Goal: Information Seeking & Learning: Learn about a topic

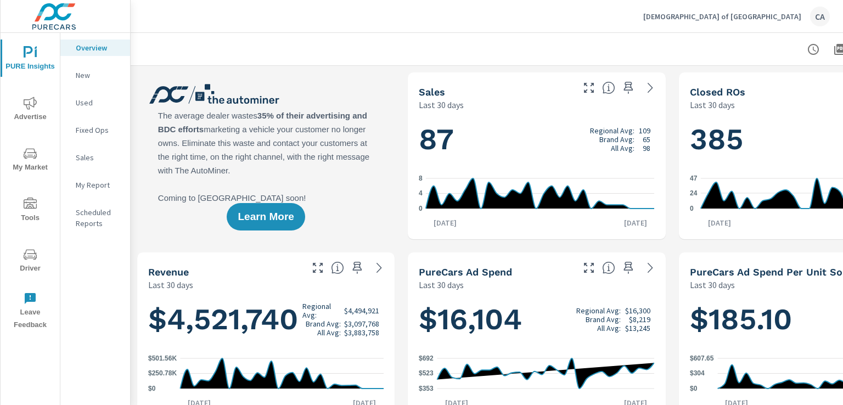
scroll to position [0, 108]
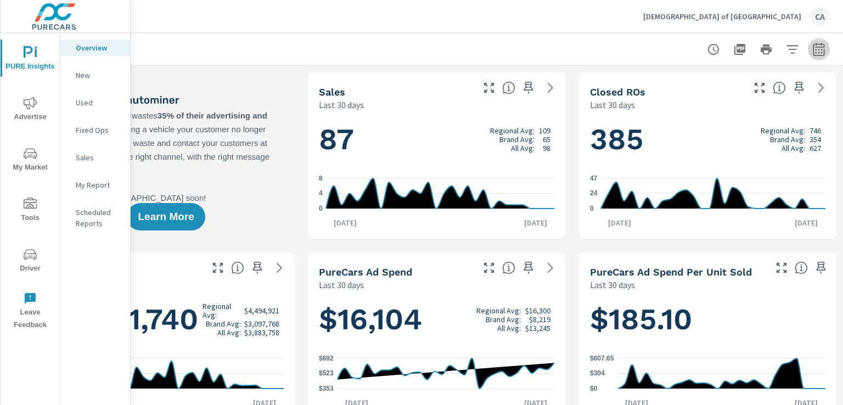
click at [814, 46] on icon "button" at bounding box center [818, 49] width 13 height 13
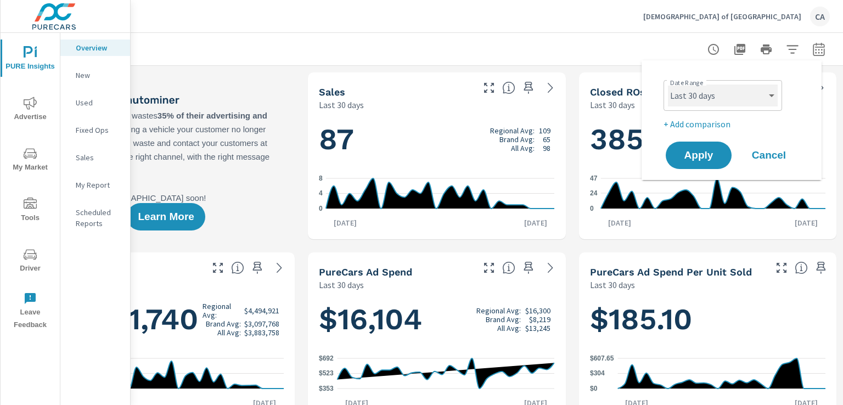
click at [723, 93] on select "Custom [DATE] Last week Last 7 days Last 14 days Last 30 days Last 45 days Last…" at bounding box center [723, 95] width 110 height 22
click at [668, 84] on select "Custom [DATE] Last week Last 7 days Last 14 days Last 30 days Last 45 days Last…" at bounding box center [723, 95] width 110 height 22
select select "Last month"
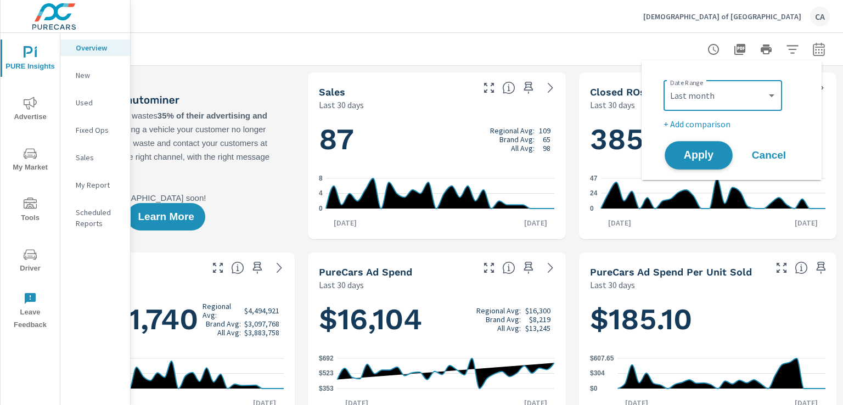
drag, startPoint x: 706, startPoint y: 168, endPoint x: 706, endPoint y: 161, distance: 6.6
click at [706, 165] on button "Apply" at bounding box center [698, 155] width 68 height 29
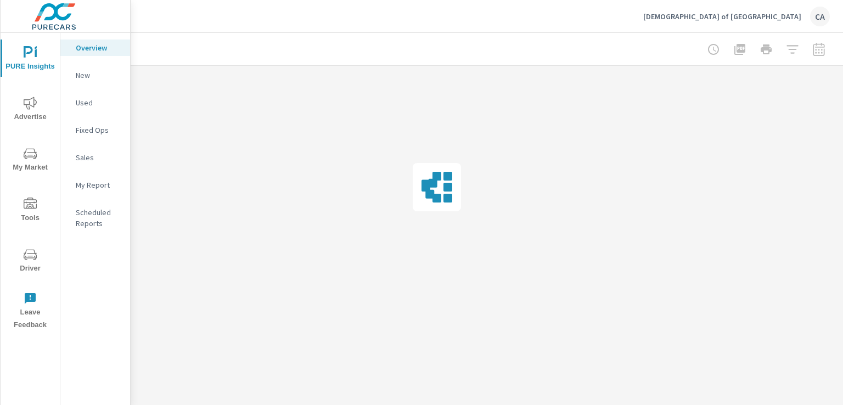
scroll to position [0, 99]
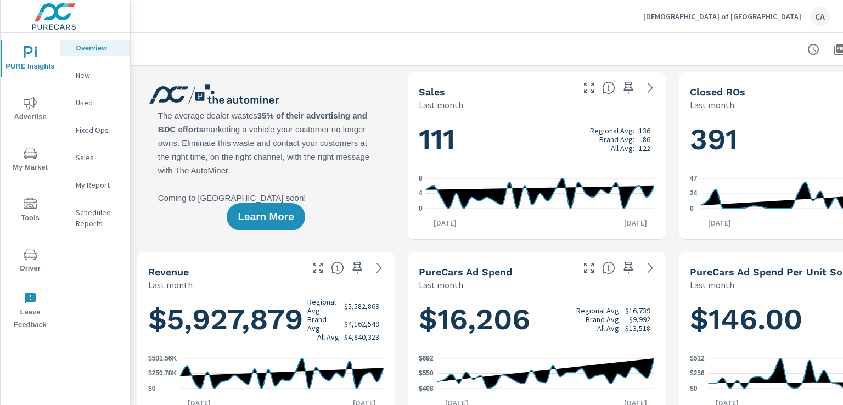
click at [41, 114] on span "Advertise" at bounding box center [30, 110] width 53 height 27
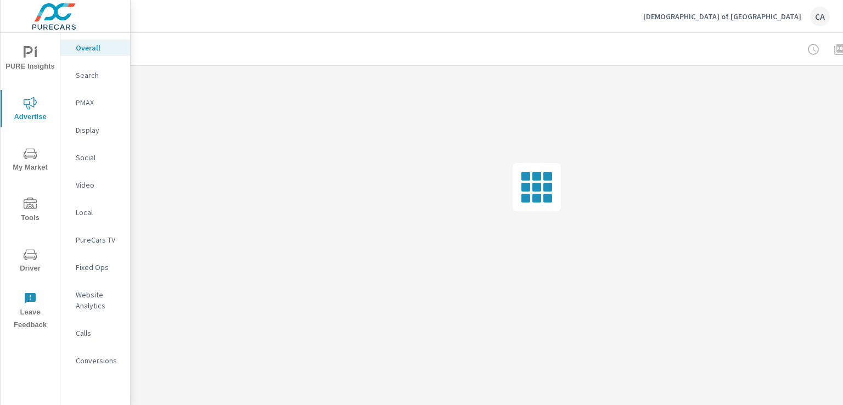
click at [35, 64] on span "PURE Insights" at bounding box center [30, 59] width 53 height 27
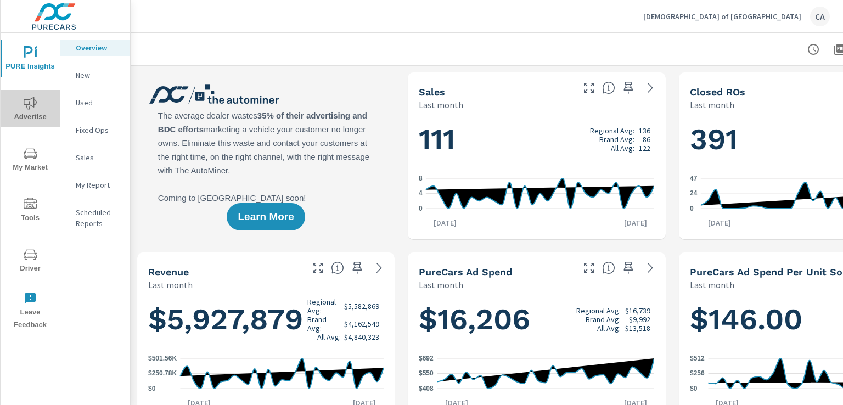
click at [29, 105] on icon "nav menu" at bounding box center [30, 103] width 13 height 13
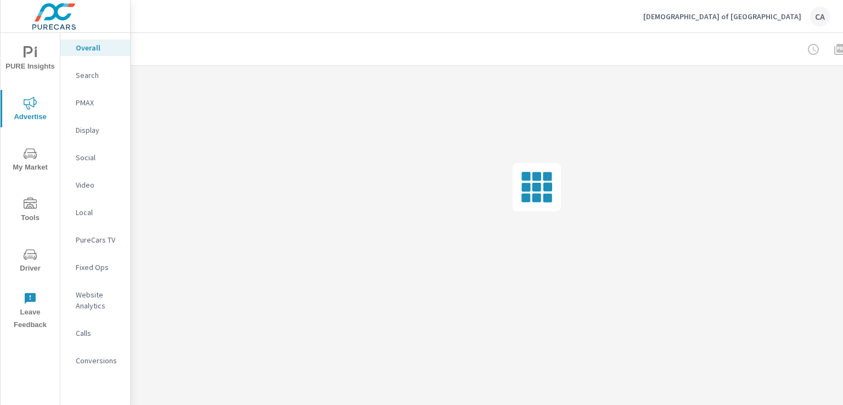
click at [99, 156] on p "Social" at bounding box center [99, 157] width 46 height 11
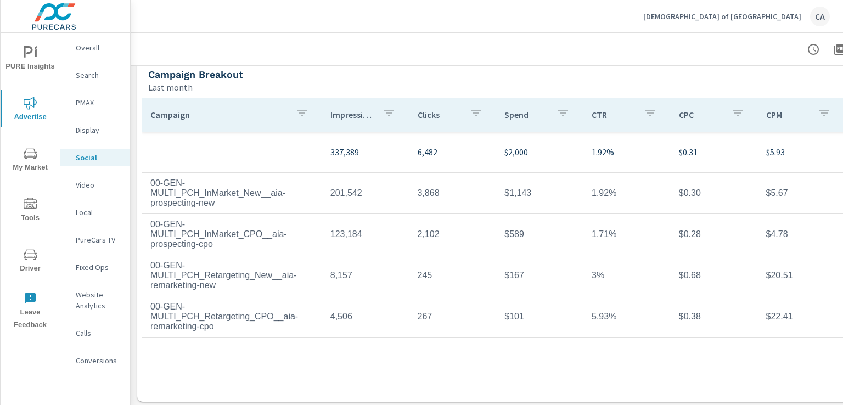
scroll to position [389, 0]
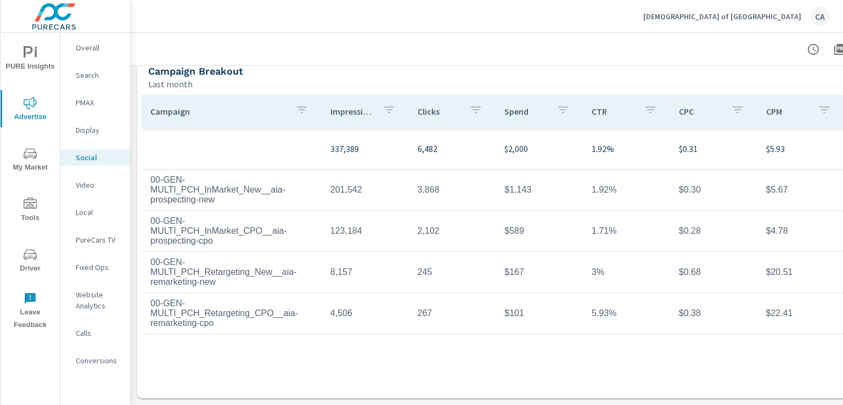
click at [528, 68] on div "Campaign Breakout" at bounding box center [494, 71] width 693 height 13
click at [96, 48] on p "Overall" at bounding box center [99, 47] width 46 height 11
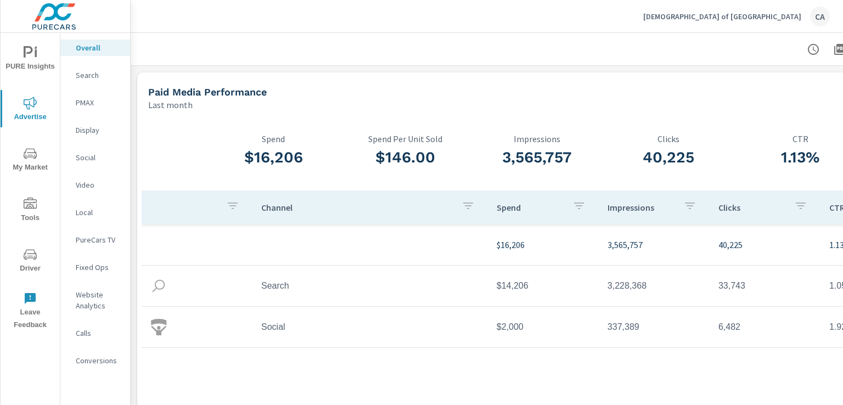
scroll to position [1, 0]
click at [98, 72] on p "Search" at bounding box center [99, 75] width 46 height 11
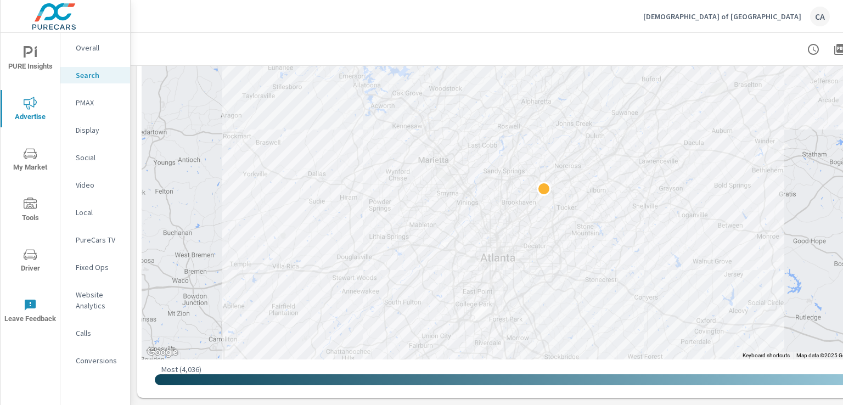
scroll to position [206, 0]
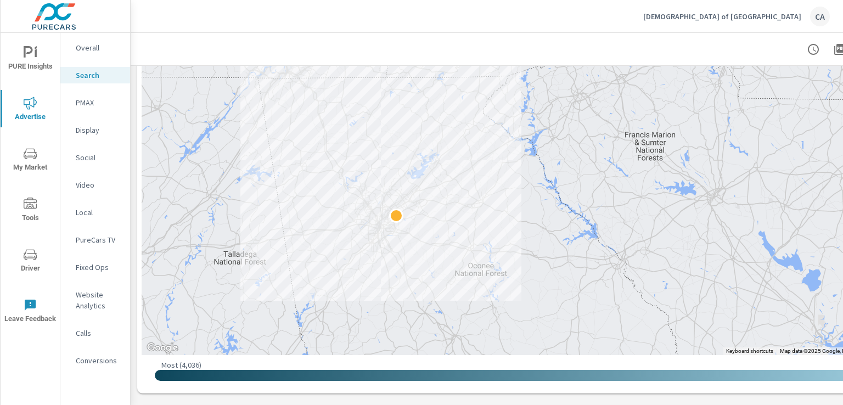
drag, startPoint x: 296, startPoint y: 97, endPoint x: 303, endPoint y: 189, distance: 91.8
click at [303, 189] on div at bounding box center [537, 176] width 790 height 355
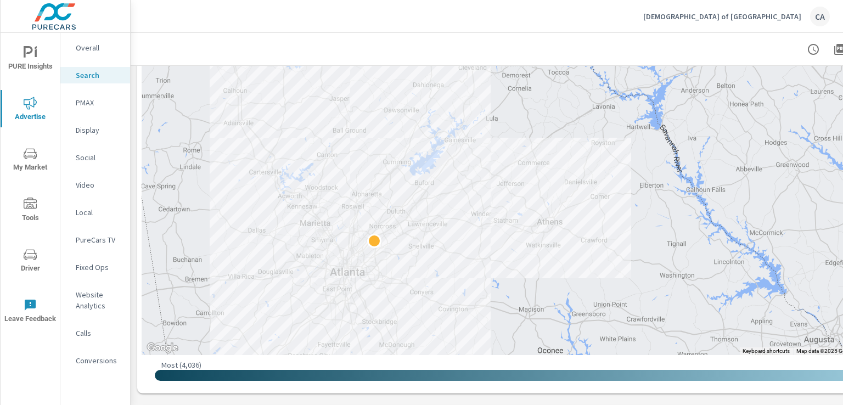
drag, startPoint x: 222, startPoint y: 168, endPoint x: 191, endPoint y: 189, distance: 37.6
click at [191, 189] on div at bounding box center [537, 176] width 790 height 355
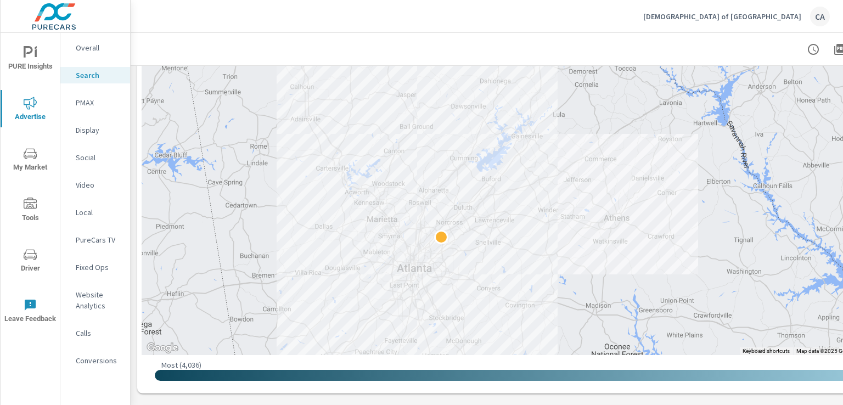
drag, startPoint x: 528, startPoint y: 108, endPoint x: 598, endPoint y: 103, distance: 70.4
click at [598, 103] on div at bounding box center [537, 176] width 790 height 355
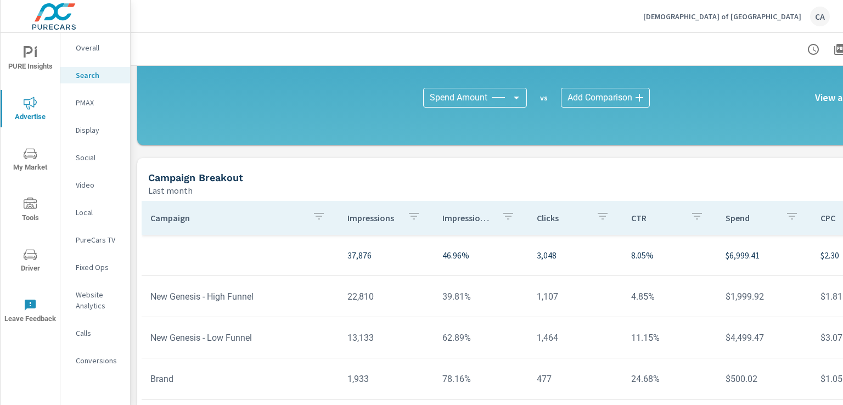
scroll to position [839, 0]
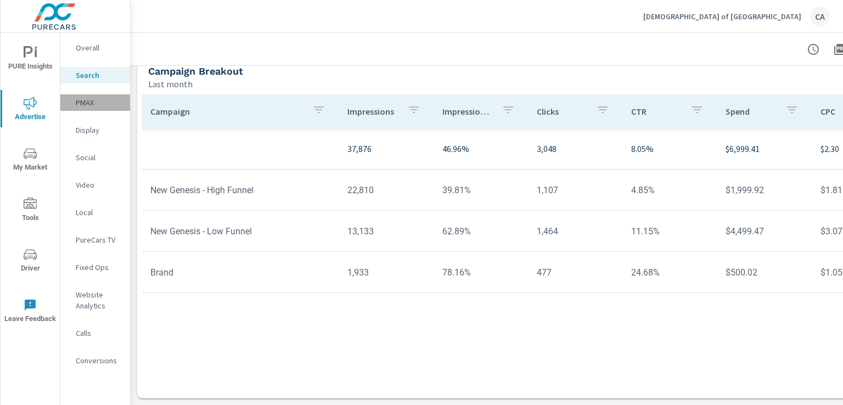
click at [80, 101] on p "PMAX" at bounding box center [99, 102] width 46 height 11
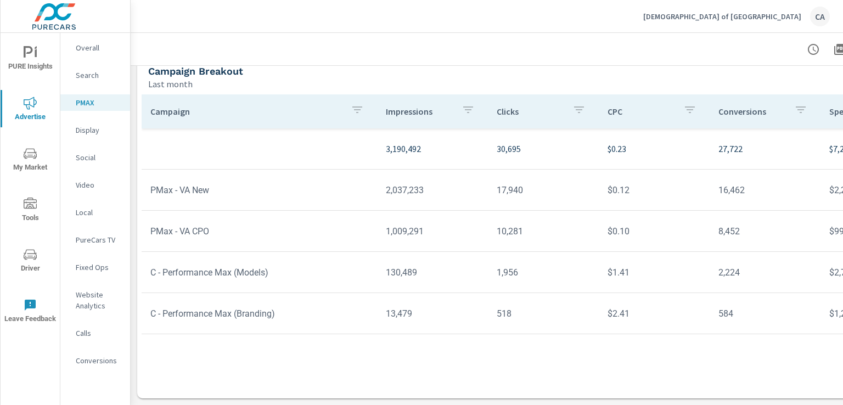
scroll to position [119, 0]
drag, startPoint x: 316, startPoint y: 393, endPoint x: 374, endPoint y: 391, distance: 58.2
click at [374, 392] on div "Impressions Last month 3,190,492 Clicks Last month 30,695 Conversions Last mont…" at bounding box center [537, 180] width 812 height 450
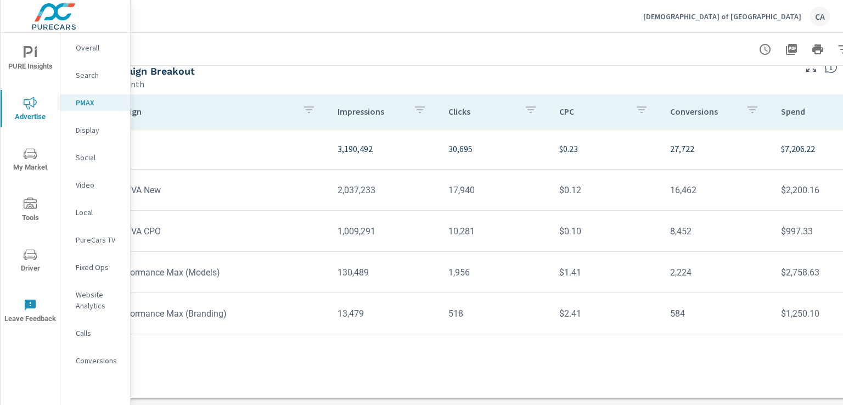
scroll to position [119, 68]
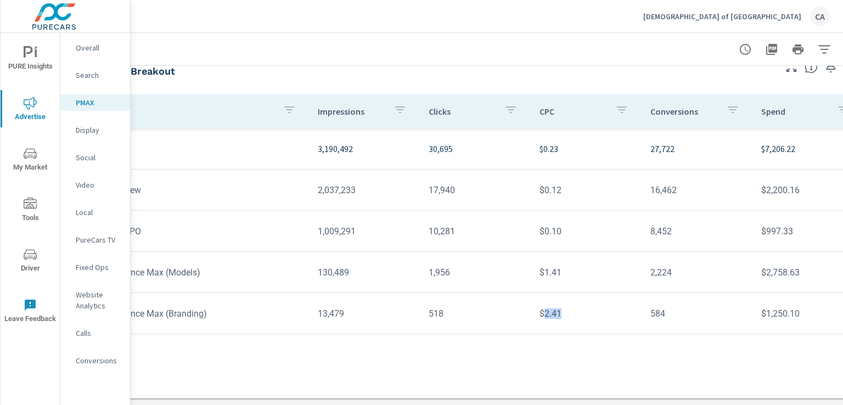
drag, startPoint x: 561, startPoint y: 303, endPoint x: 545, endPoint y: 305, distance: 16.5
click at [545, 305] on td "$2.41" at bounding box center [585, 313] width 111 height 28
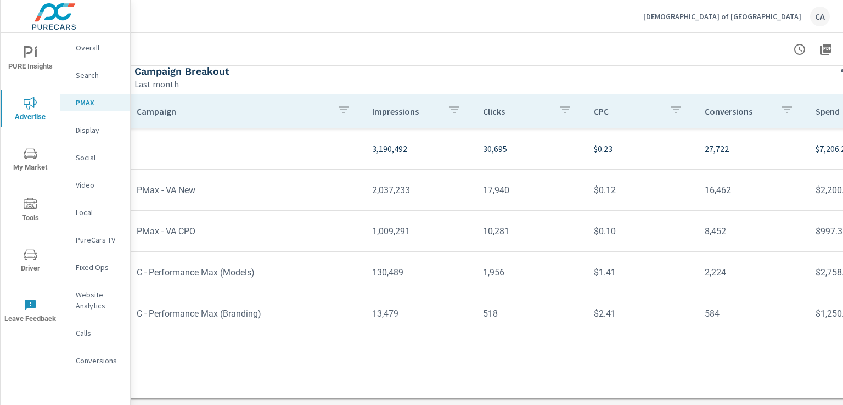
scroll to position [119, 0]
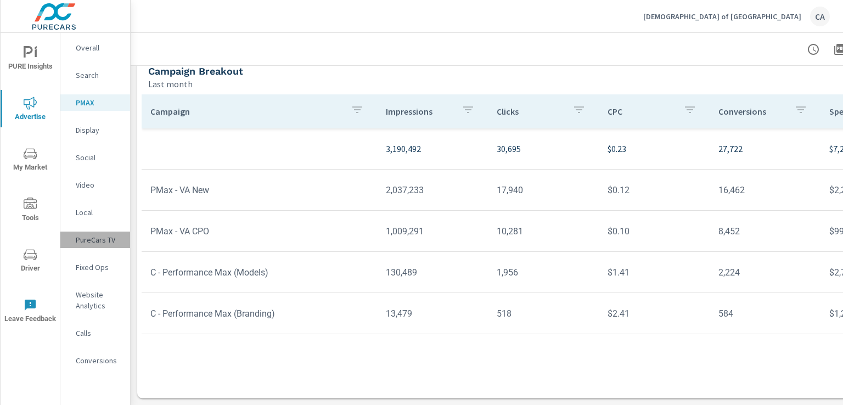
click at [78, 238] on p "PureCars TV" at bounding box center [99, 239] width 46 height 11
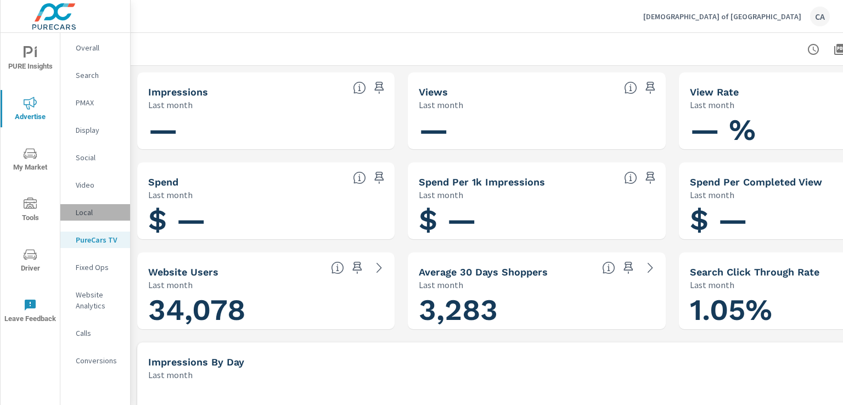
click at [97, 219] on div "Local" at bounding box center [95, 212] width 70 height 16
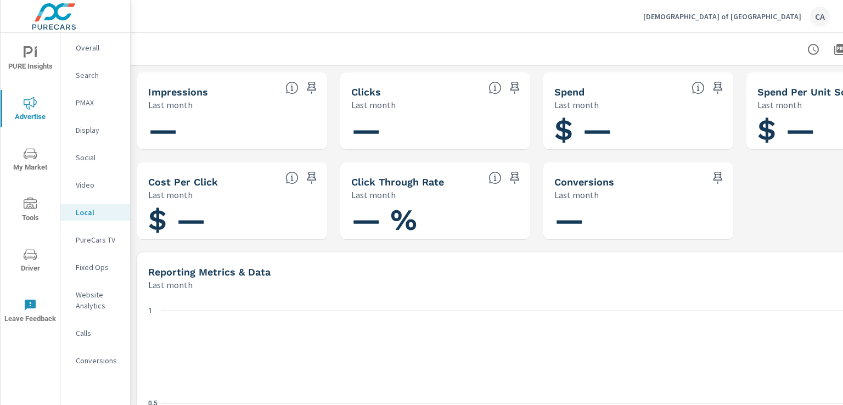
click at [90, 189] on p "Video" at bounding box center [99, 184] width 46 height 11
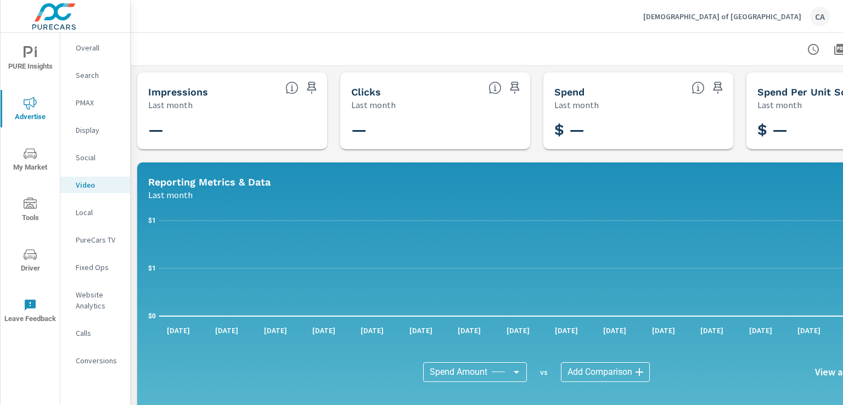
click at [76, 258] on nav "Overall Search PMAX Display Social Video Local PureCars TV Fixed Ops Website An…" at bounding box center [95, 208] width 70 height 351
click at [76, 261] on div "Fixed Ops" at bounding box center [95, 267] width 70 height 16
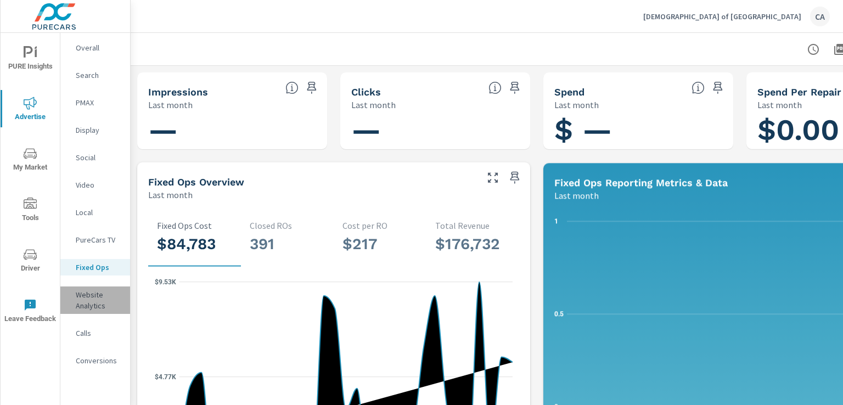
click at [82, 303] on p "Website Analytics" at bounding box center [99, 300] width 46 height 22
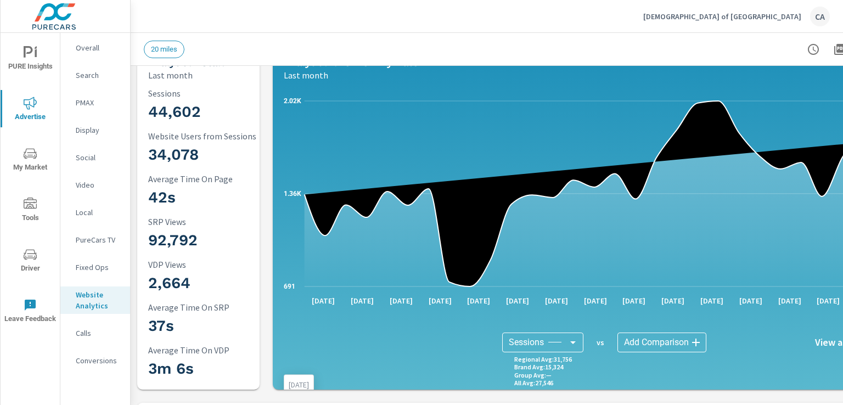
scroll to position [30, 0]
